Goal: Information Seeking & Learning: Understand process/instructions

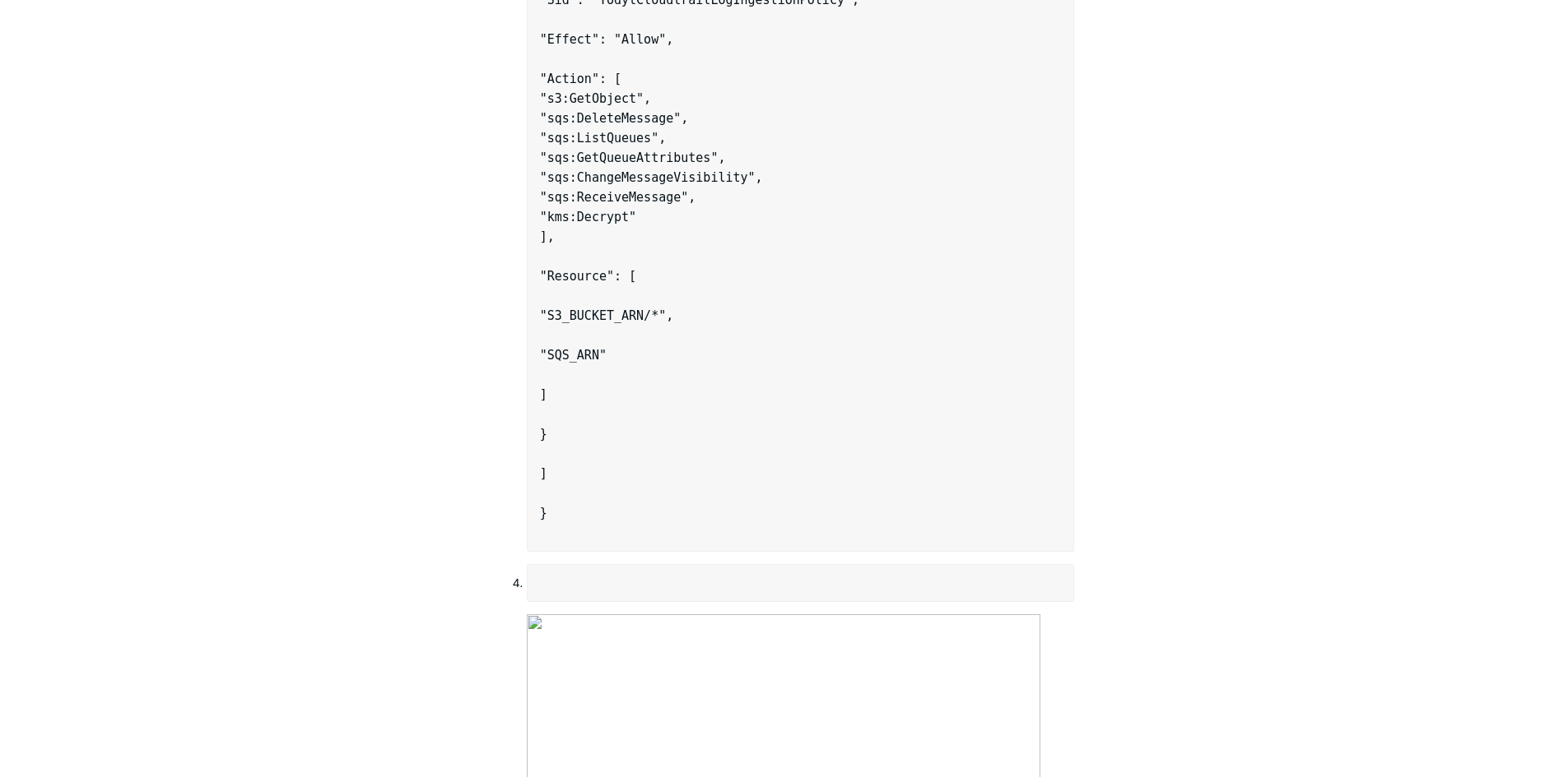
scroll to position [3739, 0]
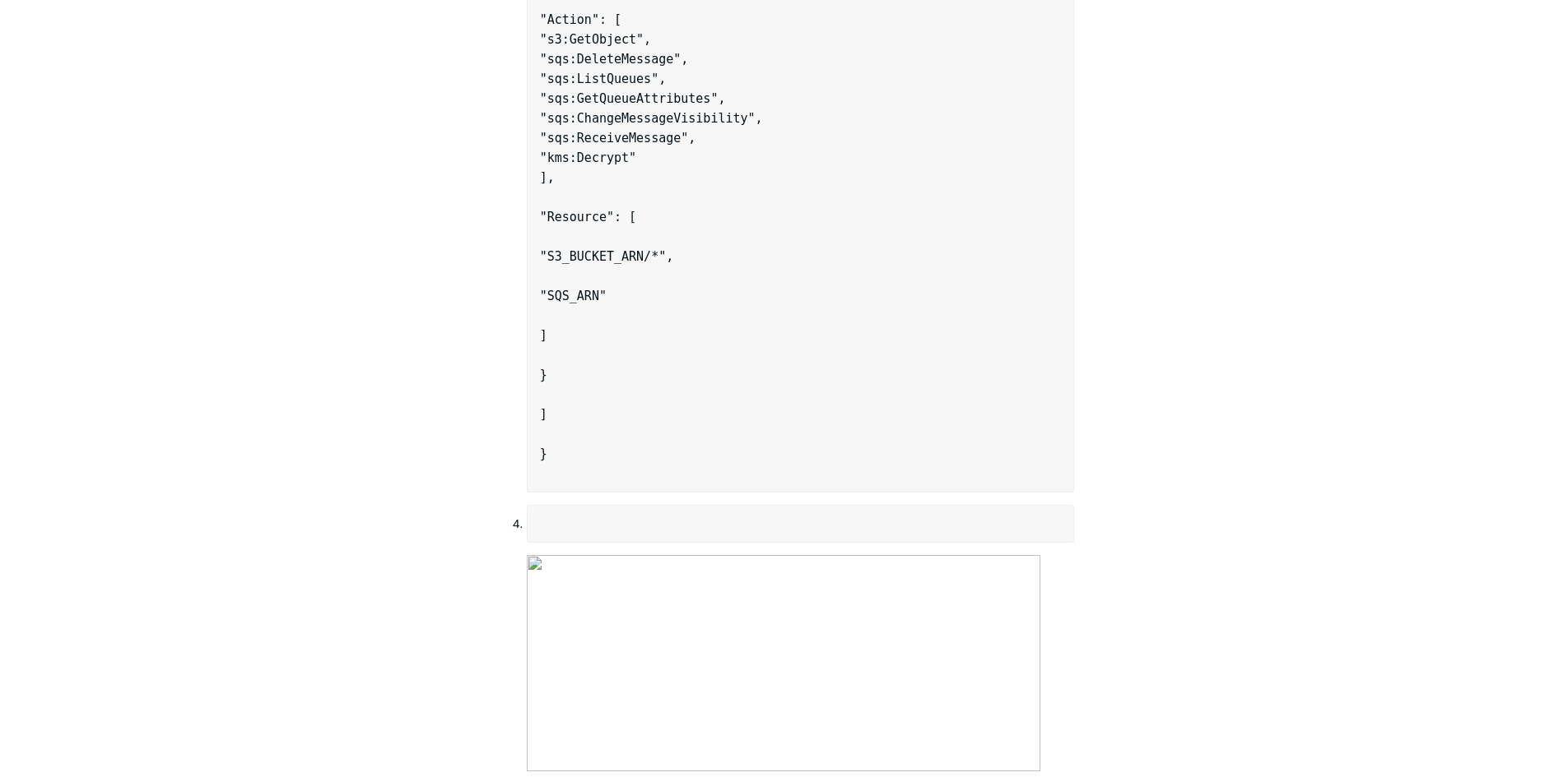
drag, startPoint x: 564, startPoint y: 343, endPoint x: 719, endPoint y: 537, distance: 248.3
copy code "{ "Version": "[DATE]", "Id": "__default_policy_ID", "Statement": [ { "Sid": "__…"
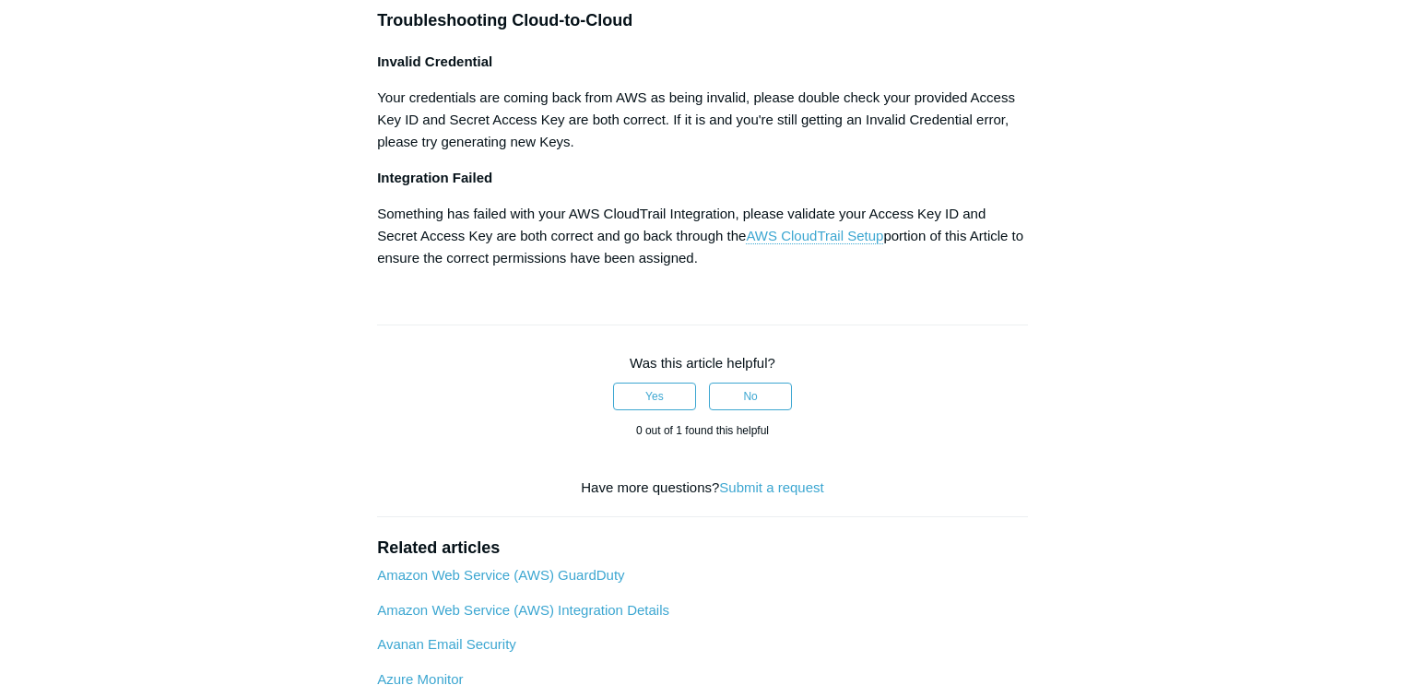
scroll to position [6724, 0]
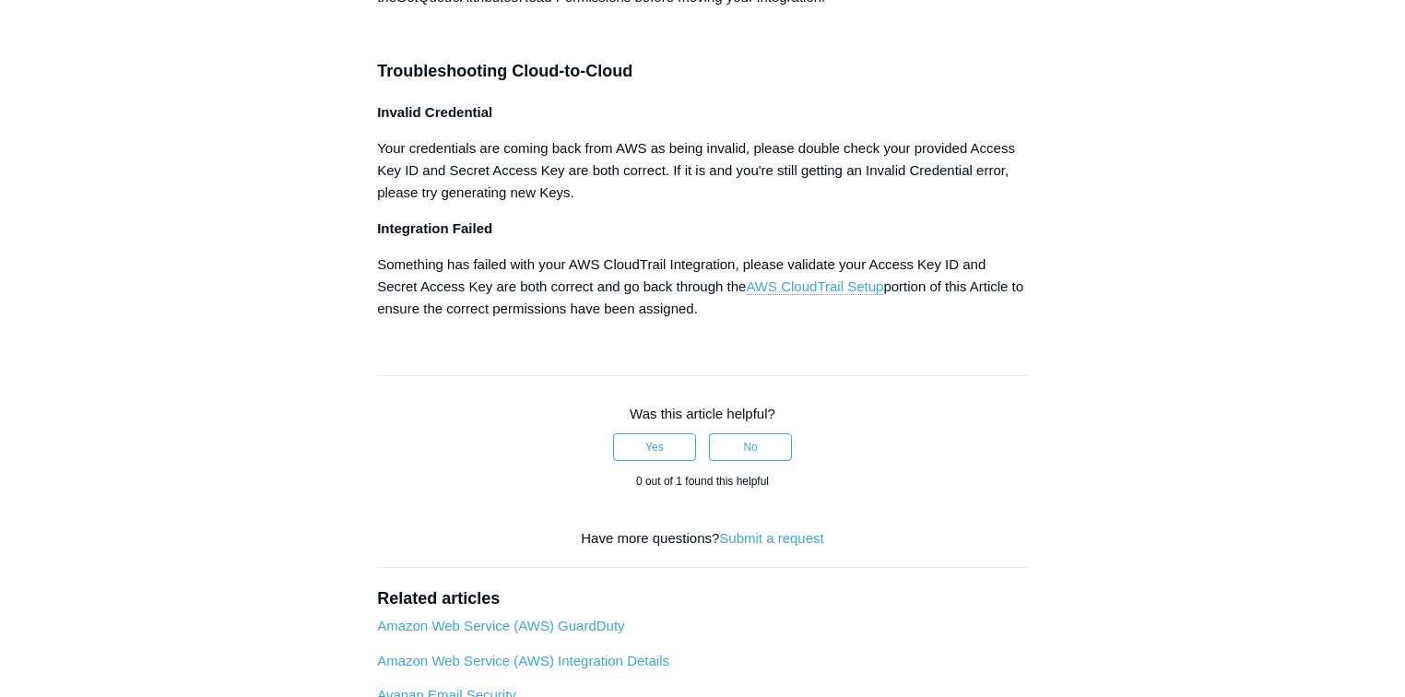
drag, startPoint x: 460, startPoint y: 493, endPoint x: 435, endPoint y: 483, distance: 26.9
copy pre "{ "Version": "[DATE]", "Statement": [ { "Sid": "TodylCloudtrailLogIngestionPoli…"
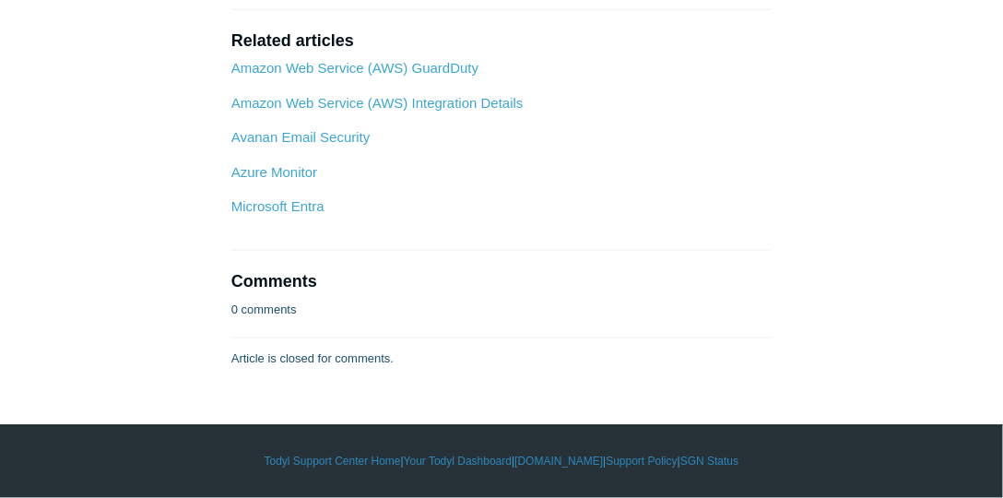
scroll to position [8653, 0]
drag, startPoint x: 510, startPoint y: 208, endPoint x: 396, endPoint y: 208, distance: 114.3
copy strong "todylforwarduser"
